Goal: Register for event/course

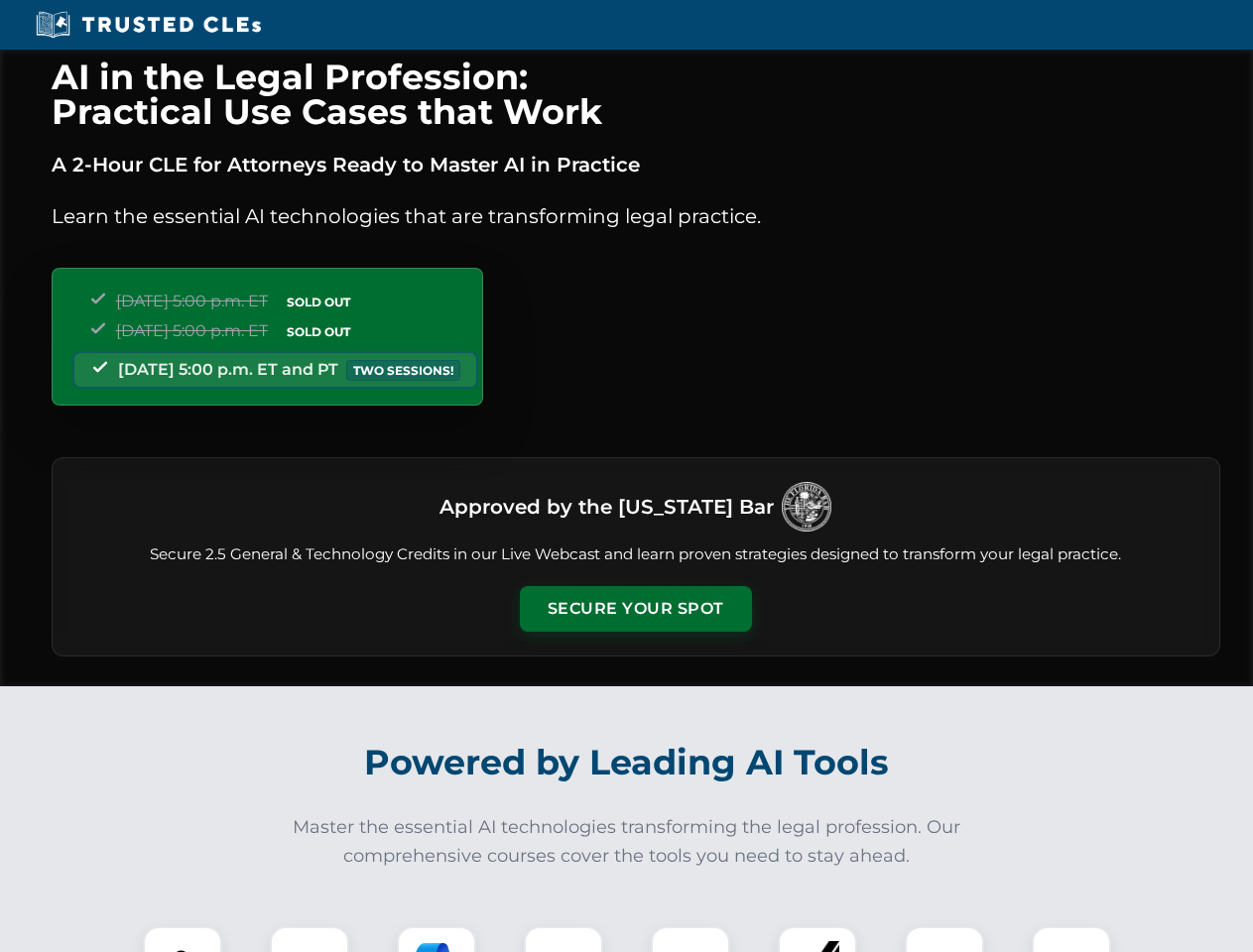
click at [634, 608] on button "Secure Your Spot" at bounding box center [635, 609] width 232 height 46
click at [183, 939] on img at bounding box center [183, 966] width 58 height 58
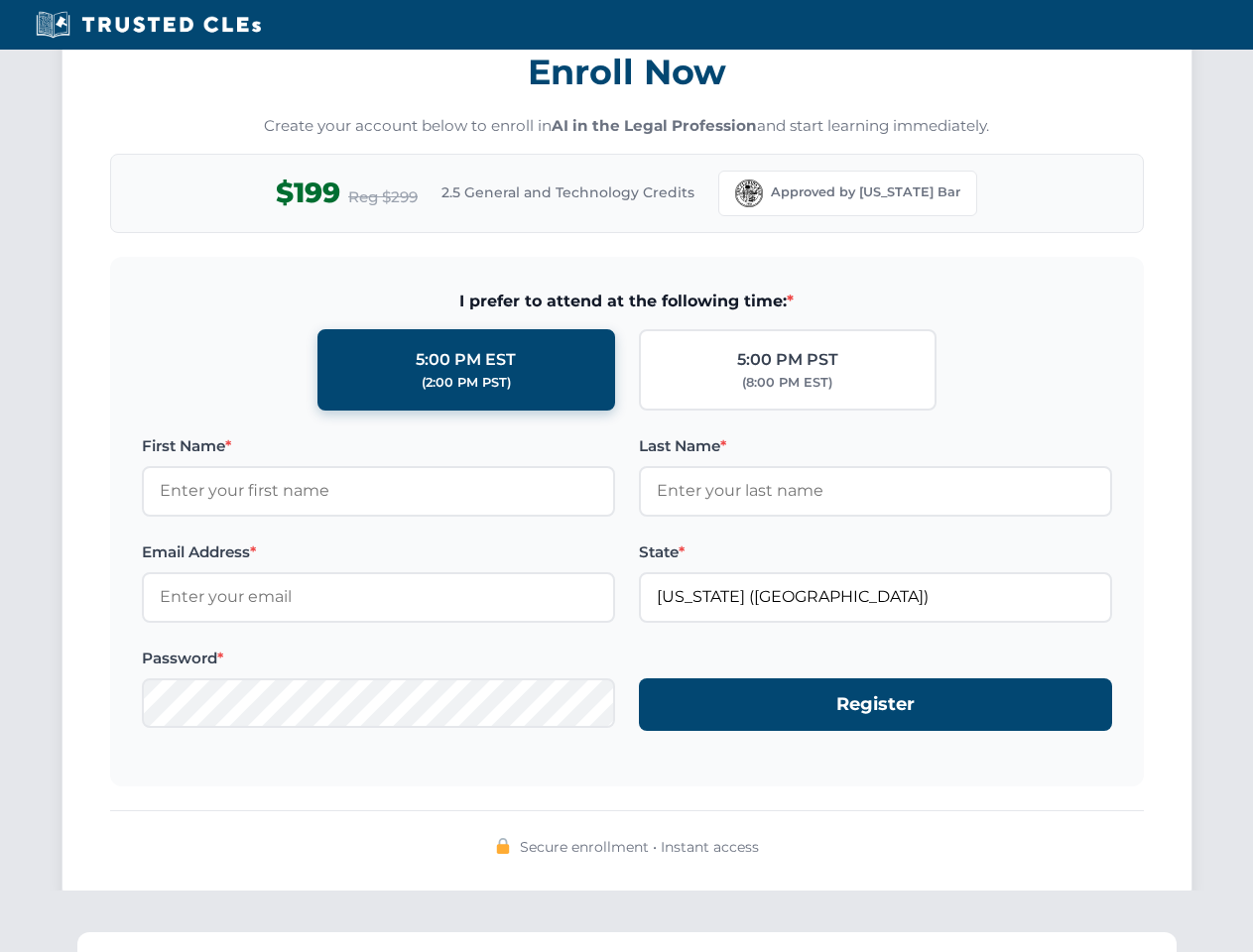
scroll to position [1947, 0]
